Goal: Book appointment/travel/reservation

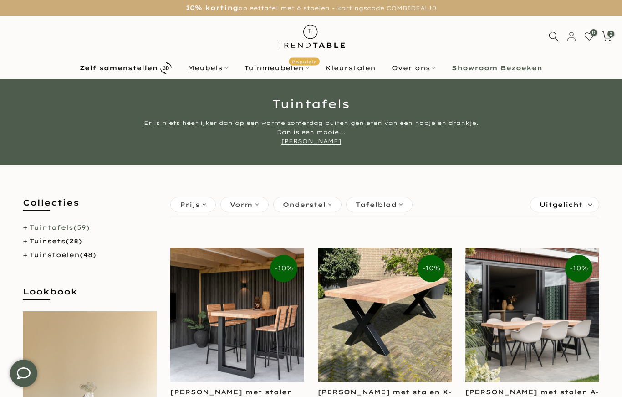
click at [509, 72] on html "Showroom Bezoeken" at bounding box center [497, 67] width 107 height 11
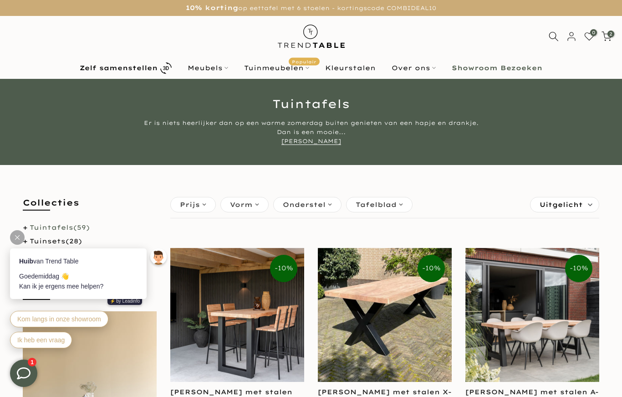
click at [506, 69] on b "Showroom Bezoeken" at bounding box center [497, 68] width 91 height 6
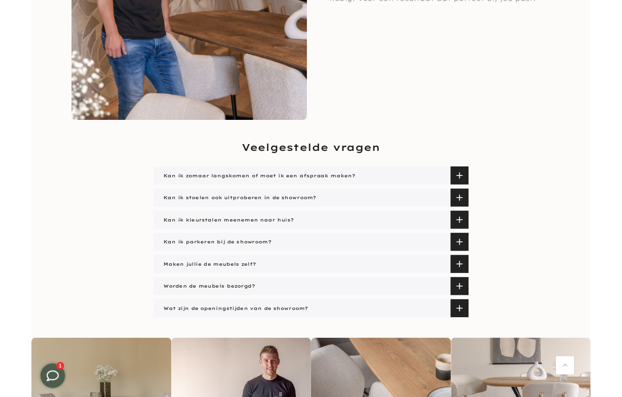
scroll to position [1318, 0]
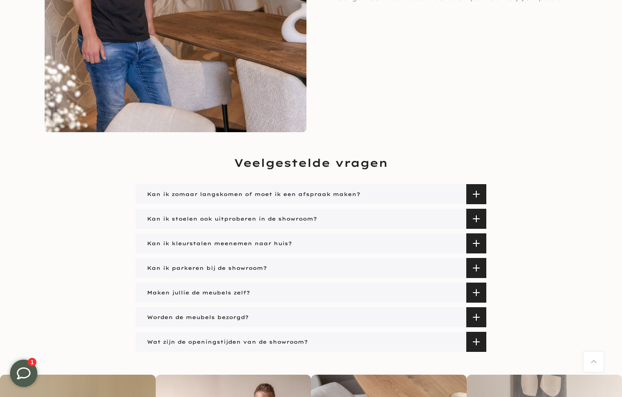
click at [479, 267] on span at bounding box center [476, 268] width 20 height 20
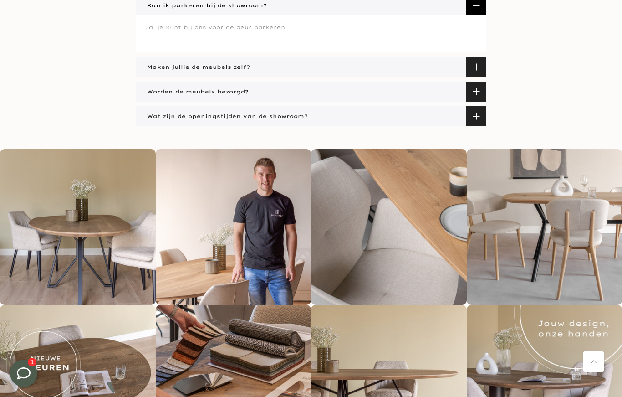
scroll to position [1594, 0]
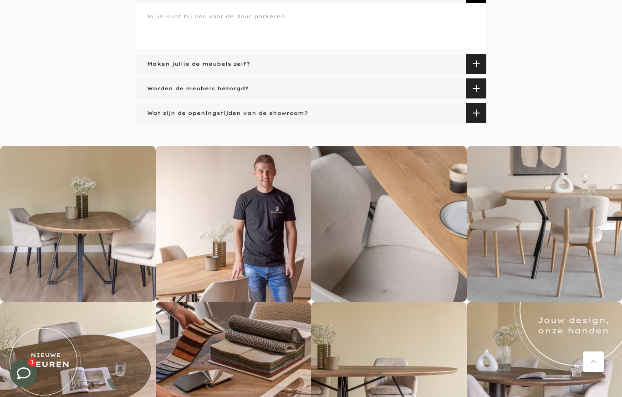
click at [473, 87] on span at bounding box center [476, 88] width 20 height 20
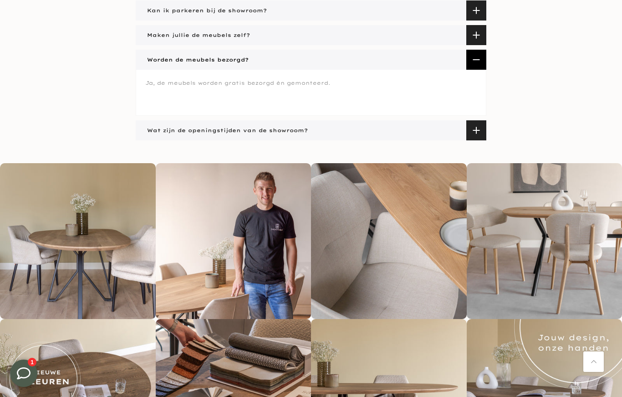
scroll to position [1558, 0]
